Goal: Transaction & Acquisition: Purchase product/service

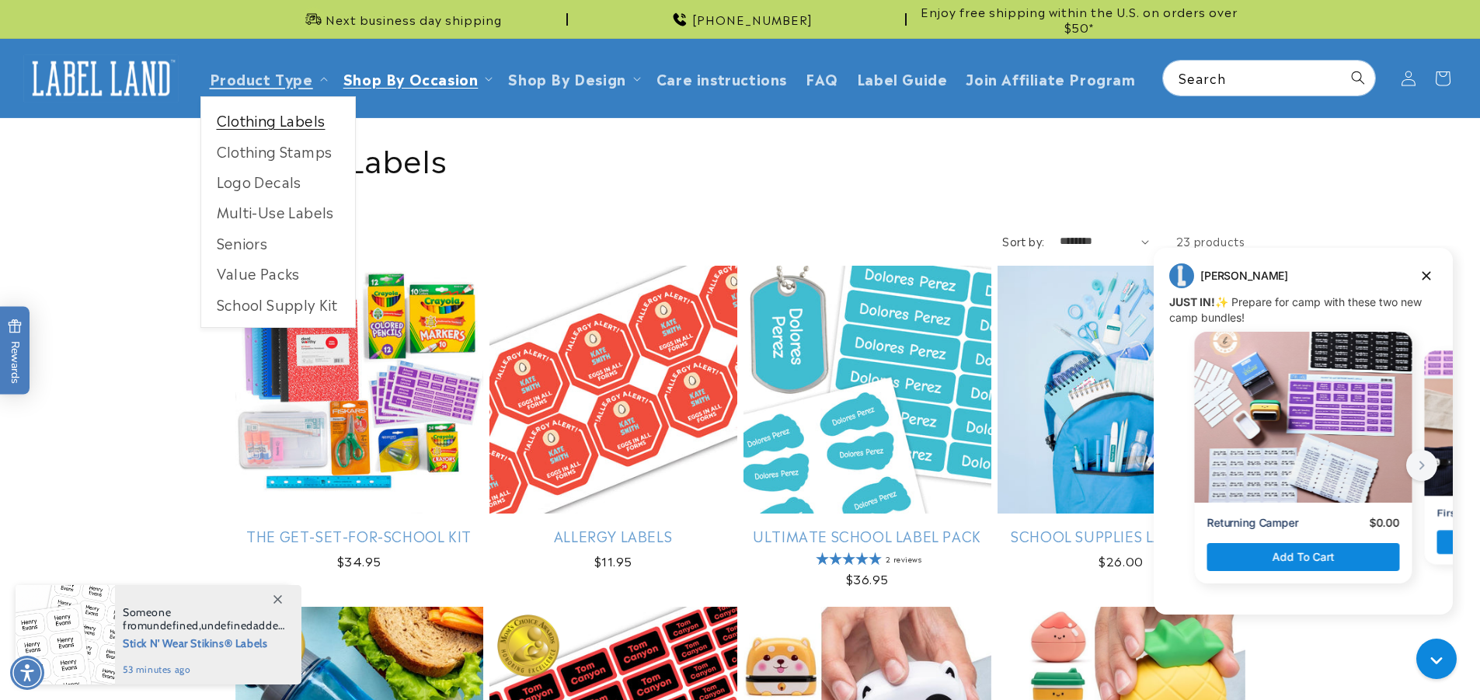
click at [259, 122] on link "Clothing Labels" at bounding box center [278, 120] width 154 height 30
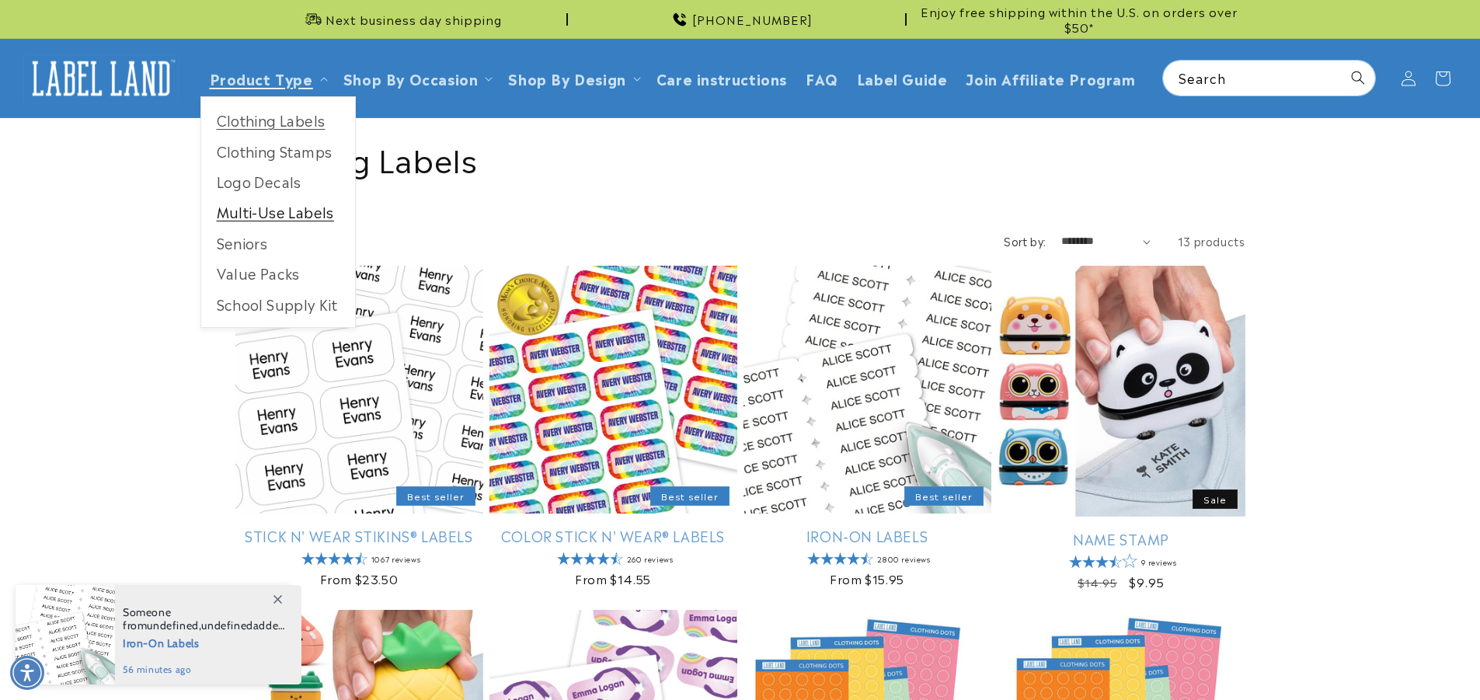
click at [277, 209] on link "Multi-Use Labels" at bounding box center [278, 212] width 154 height 30
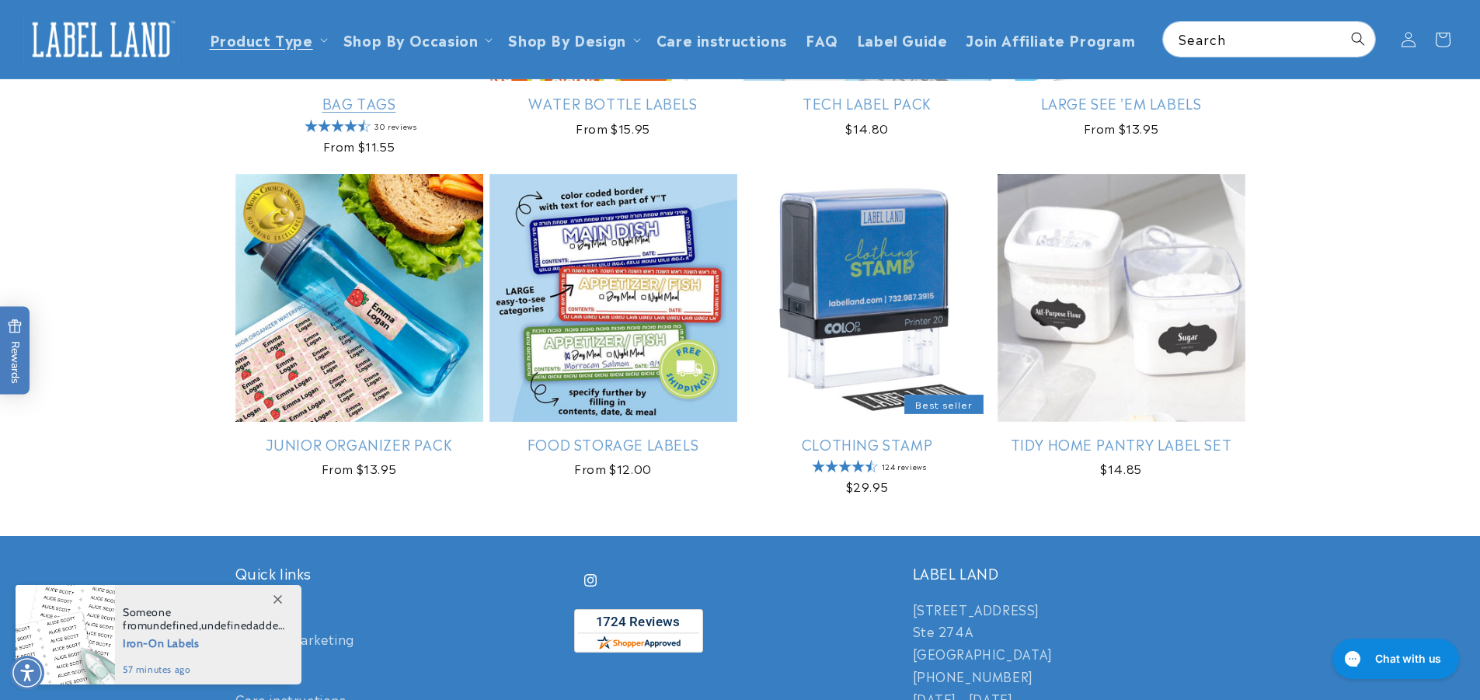
scroll to position [1010, 0]
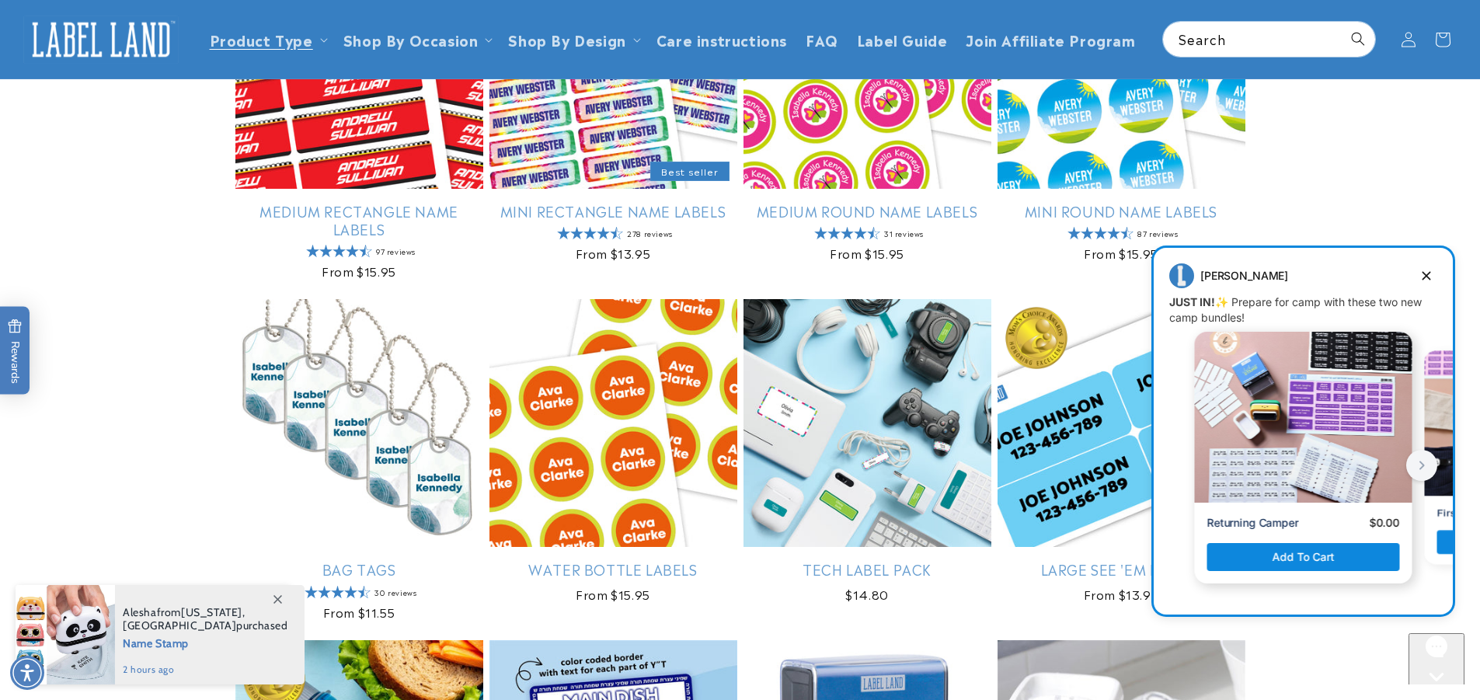
click at [1293, 429] on div "Message from Jenny. JUST IN! ✨ Prepare for camp with these two new camp bundles!" at bounding box center [1304, 417] width 218 height 171
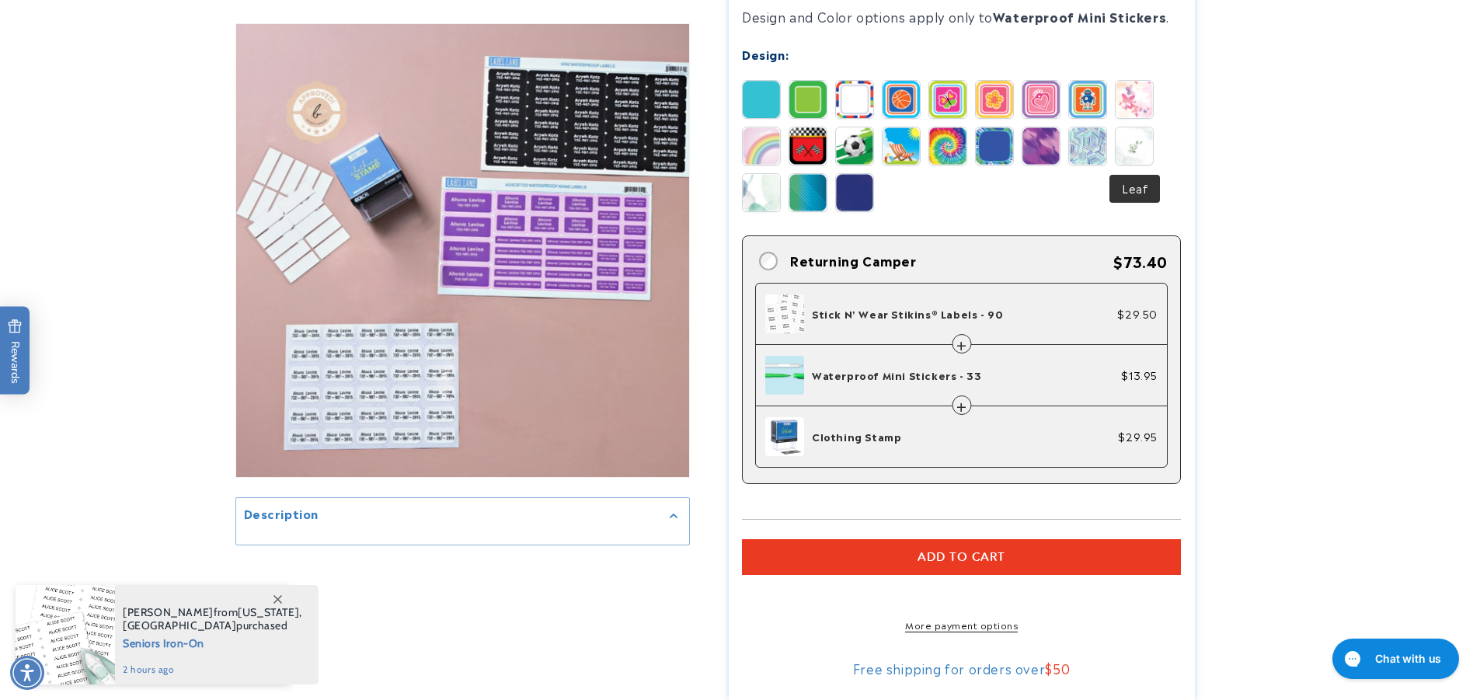
click at [1144, 141] on img at bounding box center [1134, 145] width 37 height 37
